Goal: Navigation & Orientation: Find specific page/section

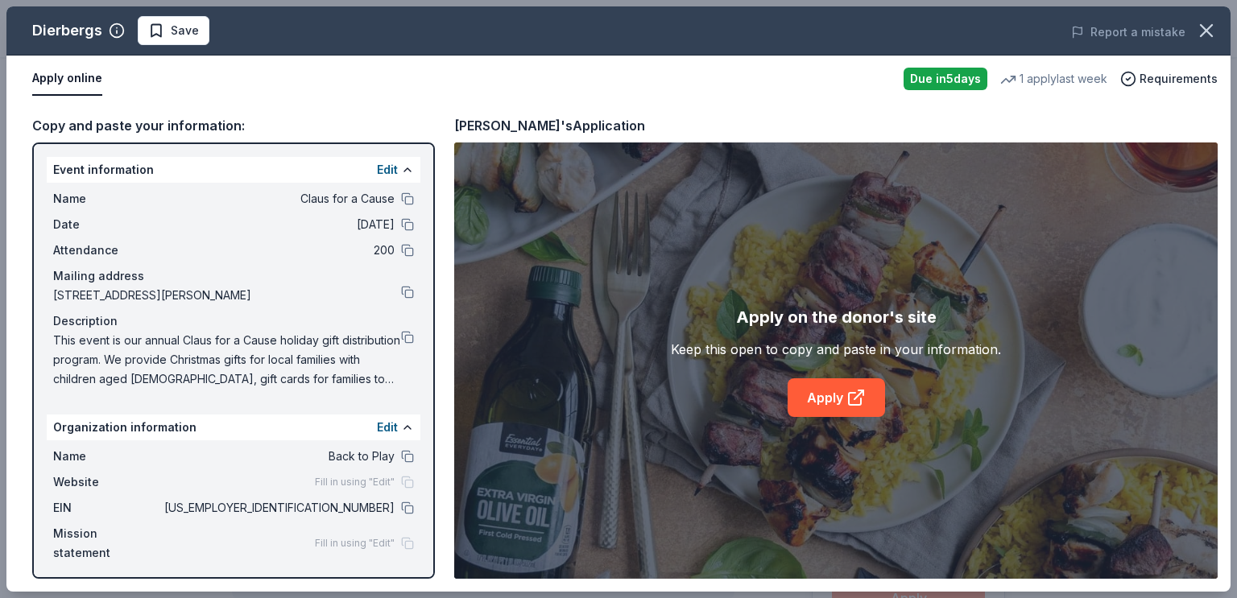
scroll to position [140, 0]
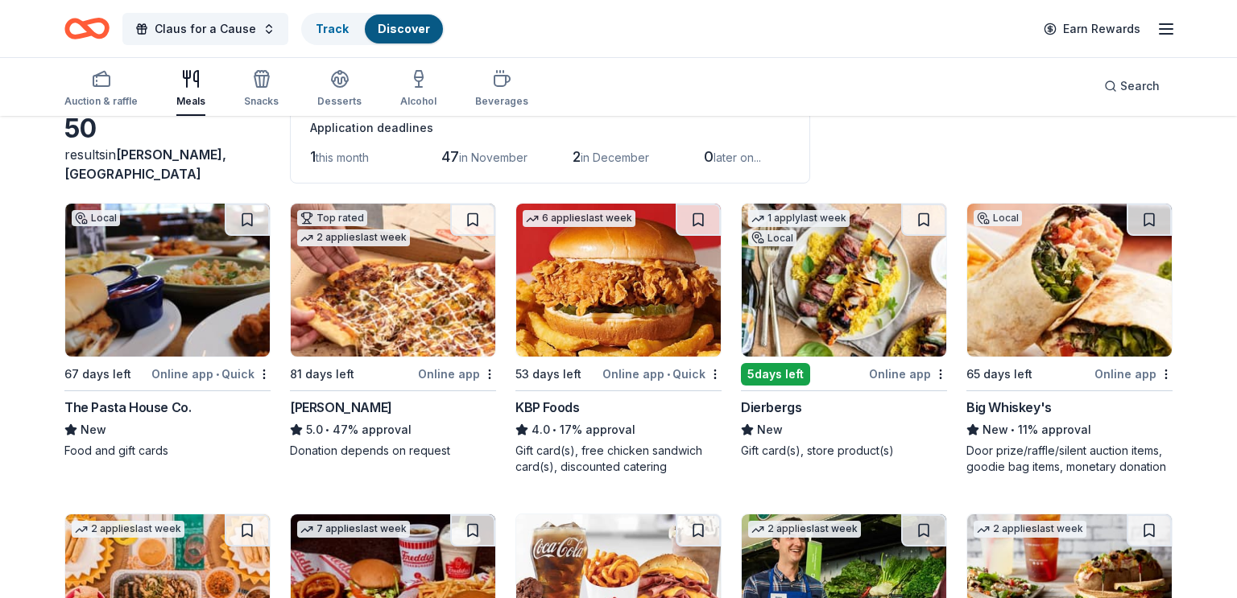
scroll to position [93, 0]
click at [922, 217] on button at bounding box center [923, 220] width 45 height 32
click at [942, 369] on html "Claus for a Cause Track · 1 Discover Earn Rewards Auction & raffle Meals Snacks…" at bounding box center [618, 206] width 1237 height 598
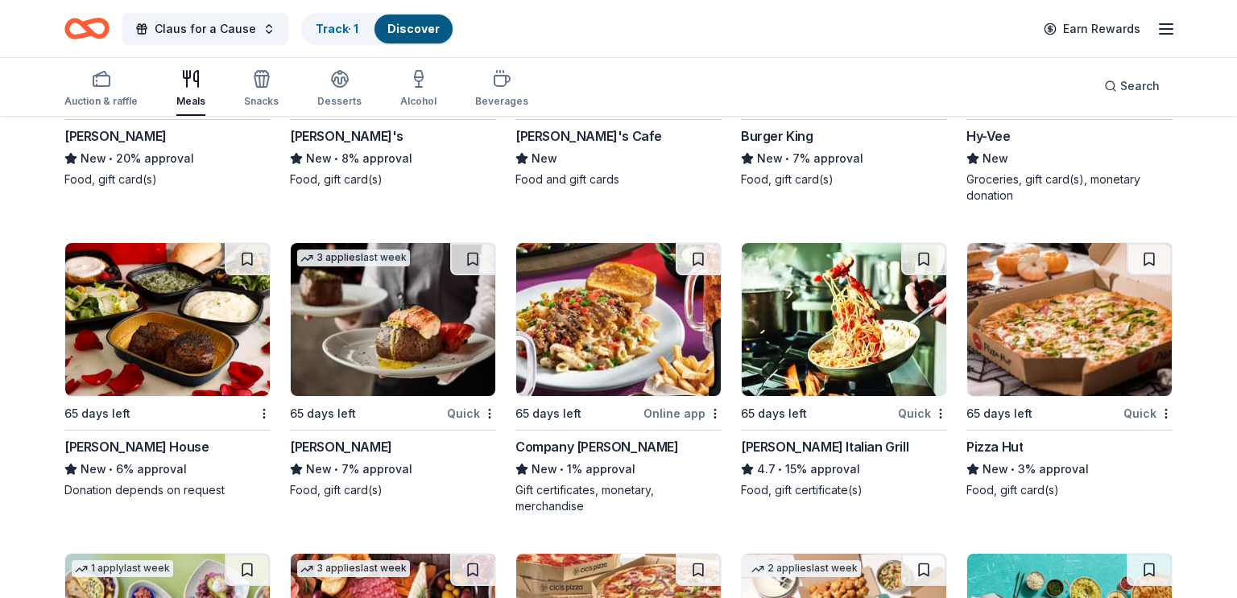
scroll to position [1906, 0]
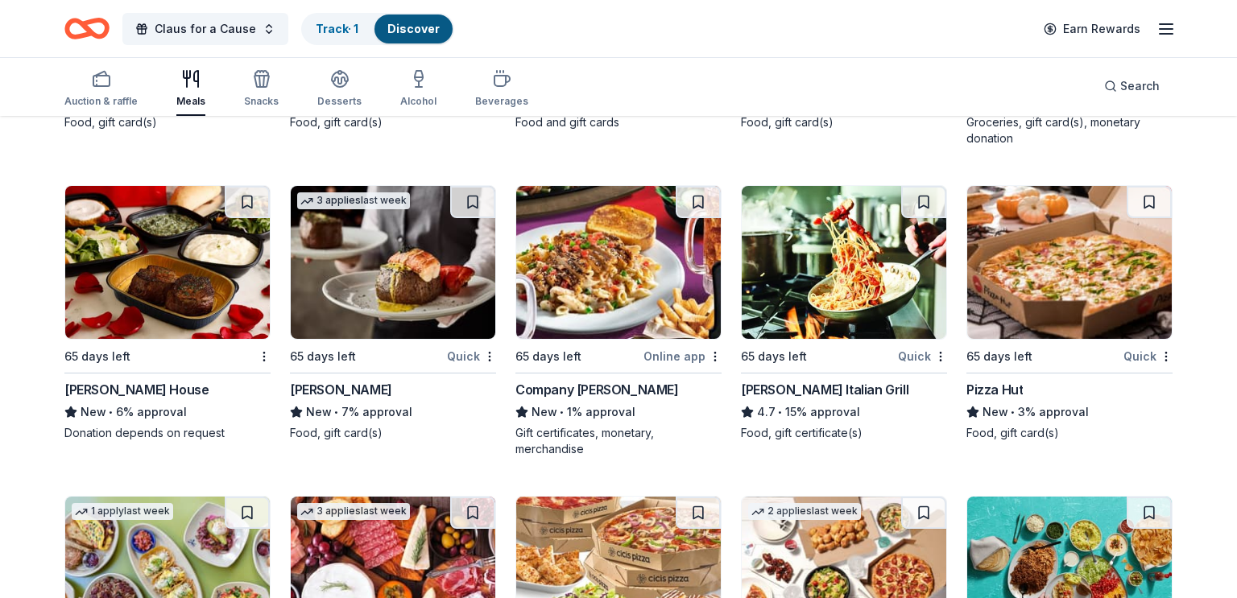
scroll to position [1338, 0]
